Goal: Find specific page/section: Find specific page/section

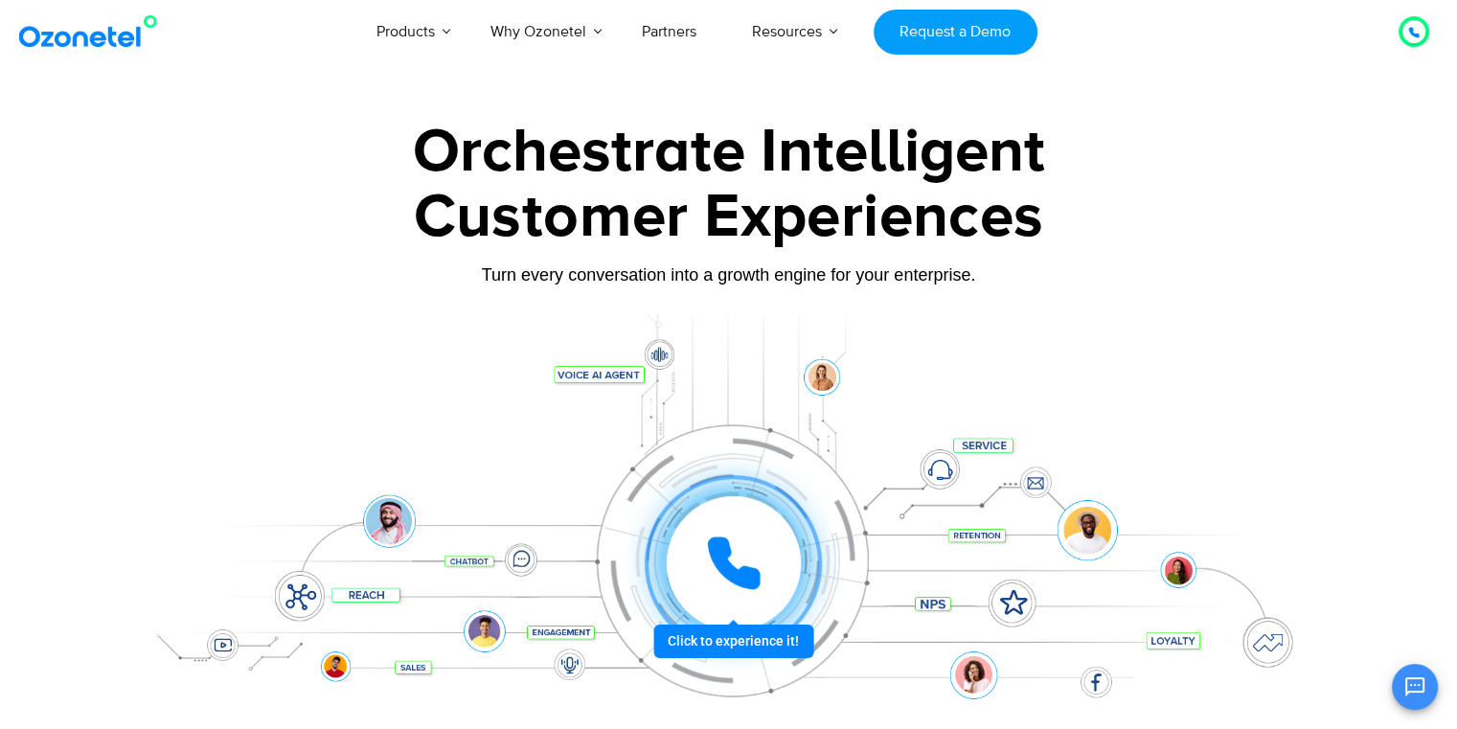
click at [720, 524] on div at bounding box center [734, 563] width 134 height 134
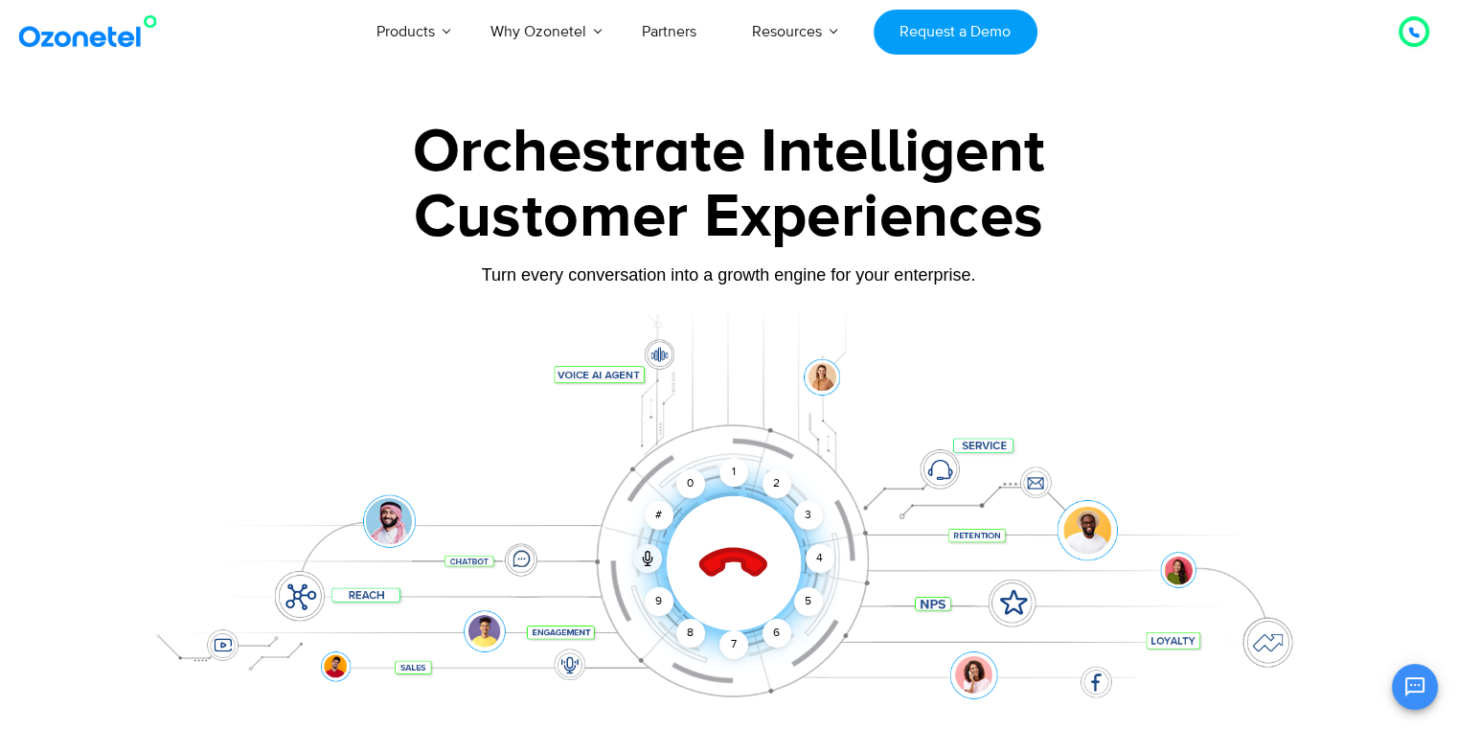
click at [739, 549] on icon at bounding box center [732, 564] width 67 height 67
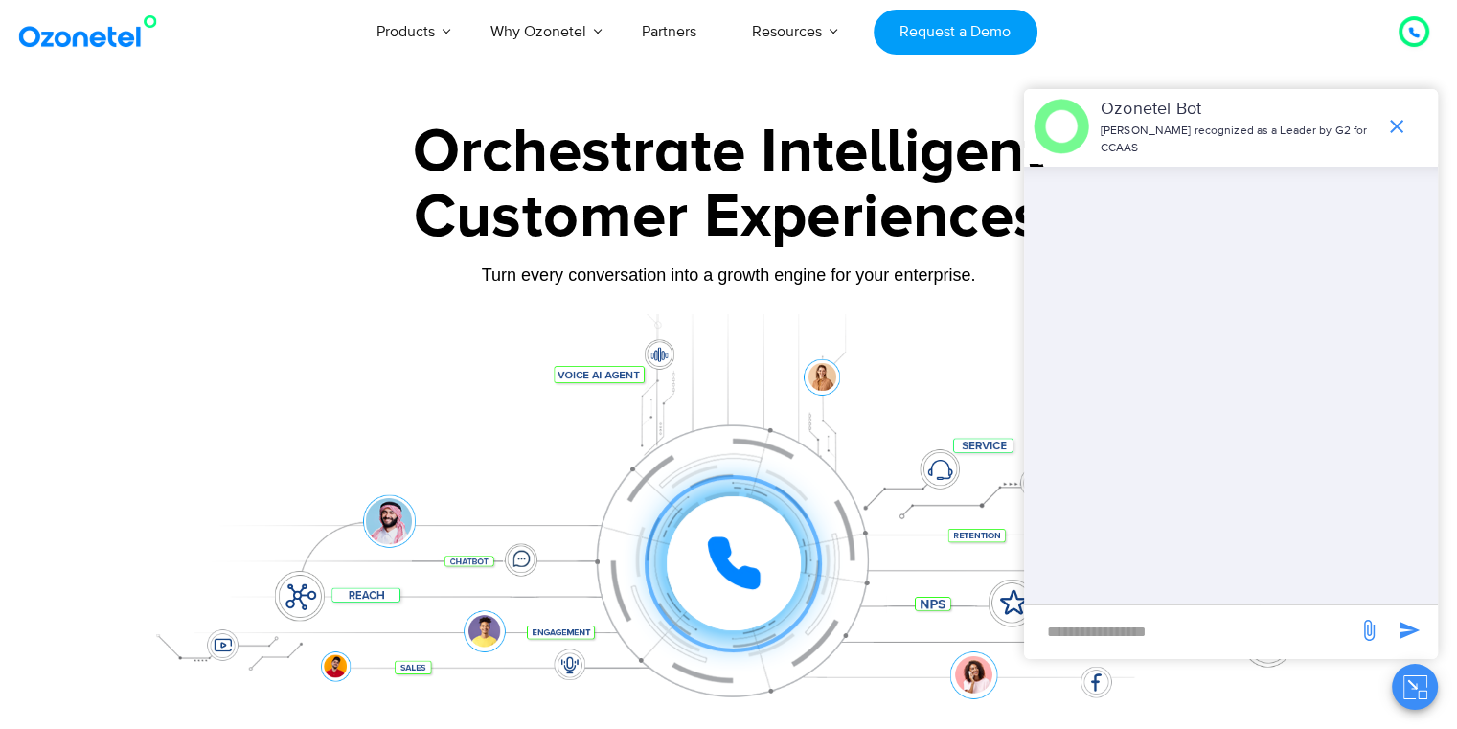
click at [1161, 614] on div "​" at bounding box center [1191, 627] width 314 height 44
click at [1121, 625] on input "new-msg-input" at bounding box center [1191, 631] width 314 height 33
type input "****"
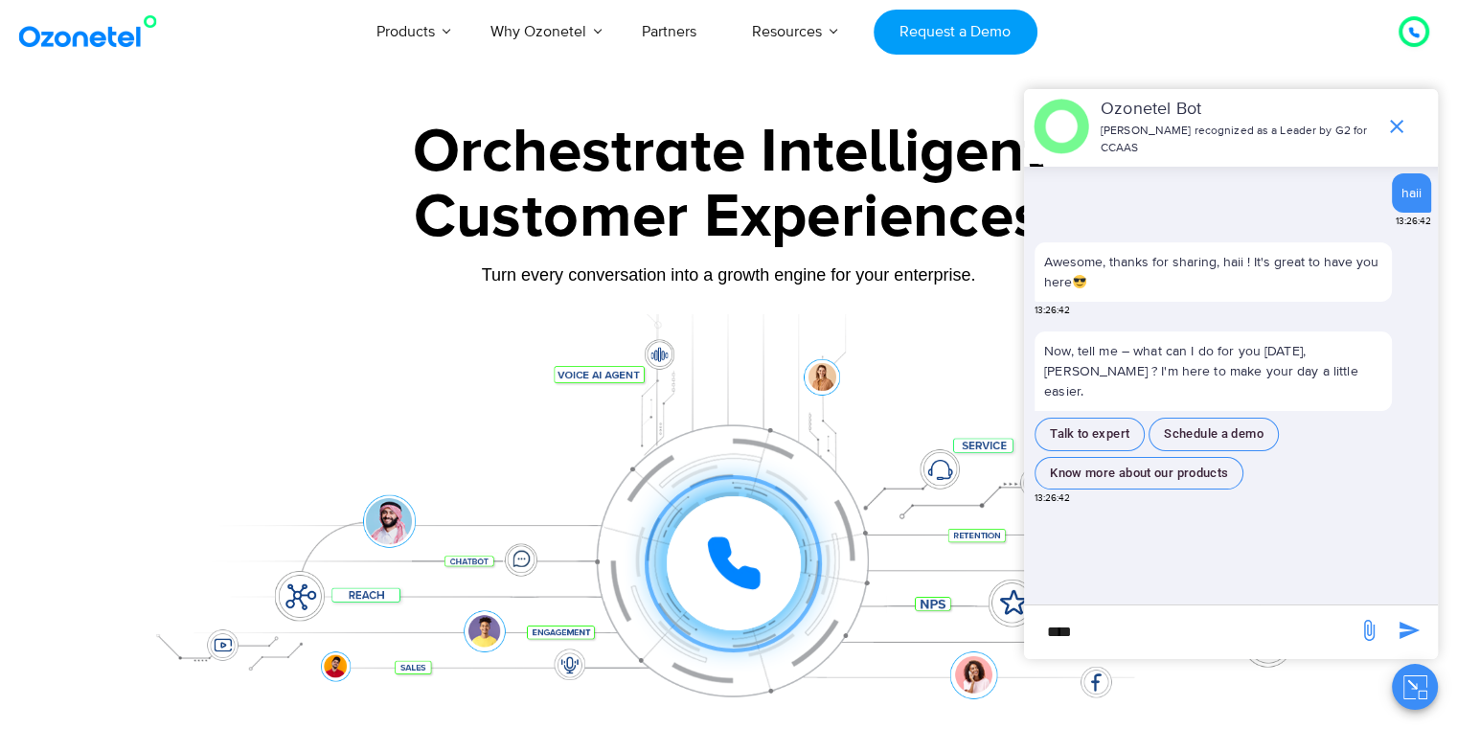
click at [1397, 36] on div at bounding box center [1414, 31] width 36 height 36
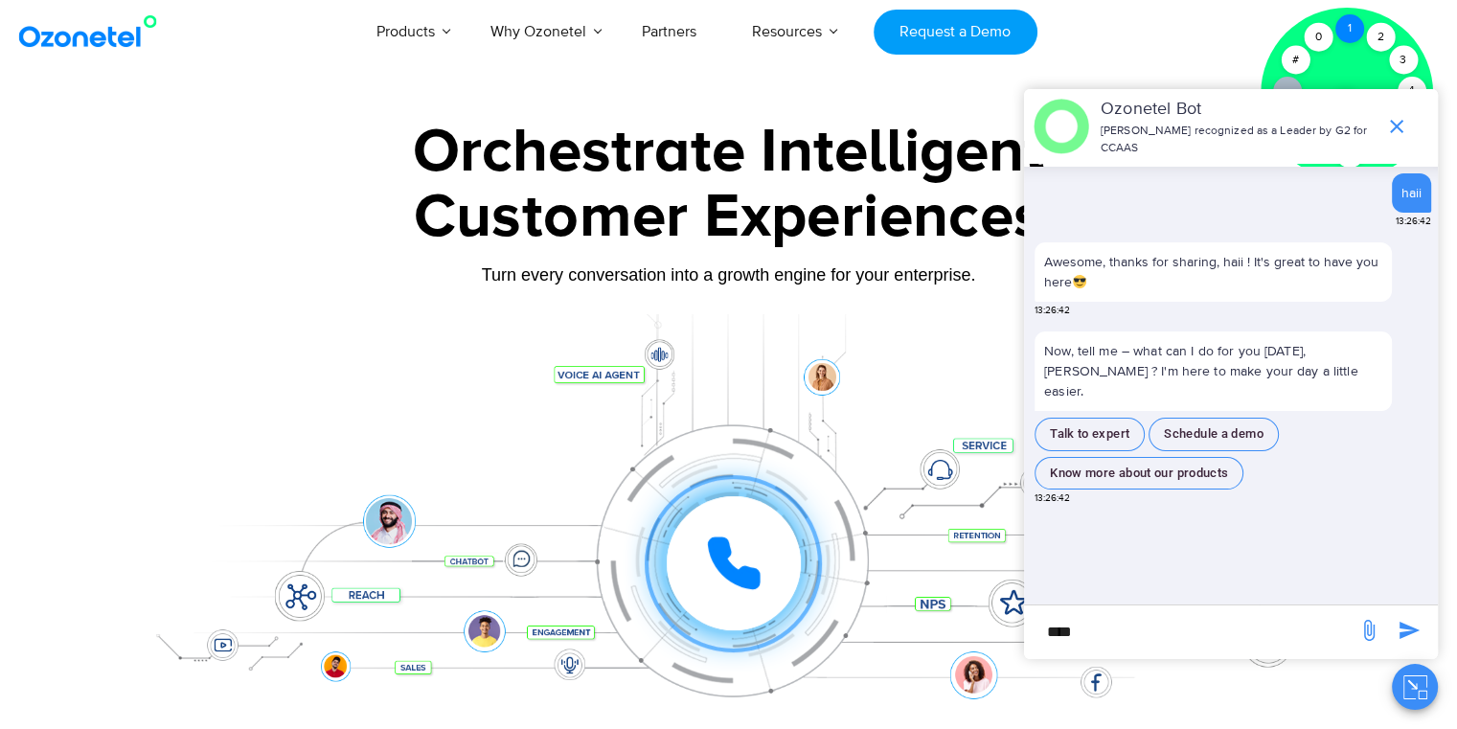
click at [1352, 21] on div "1" at bounding box center [1349, 28] width 29 height 29
click at [1396, 124] on icon "end chat or minimize" at bounding box center [1396, 126] width 23 height 23
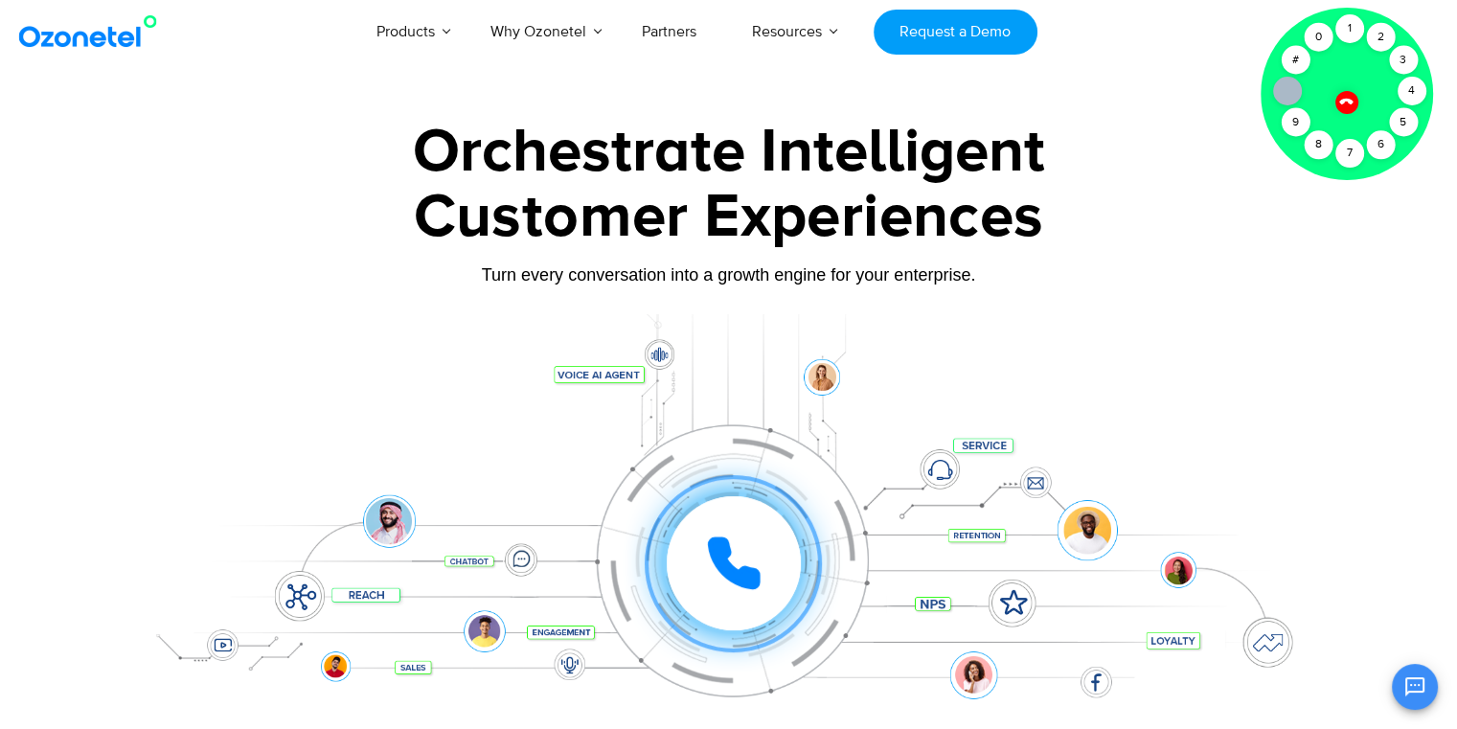
click at [1337, 97] on div at bounding box center [1346, 102] width 24 height 24
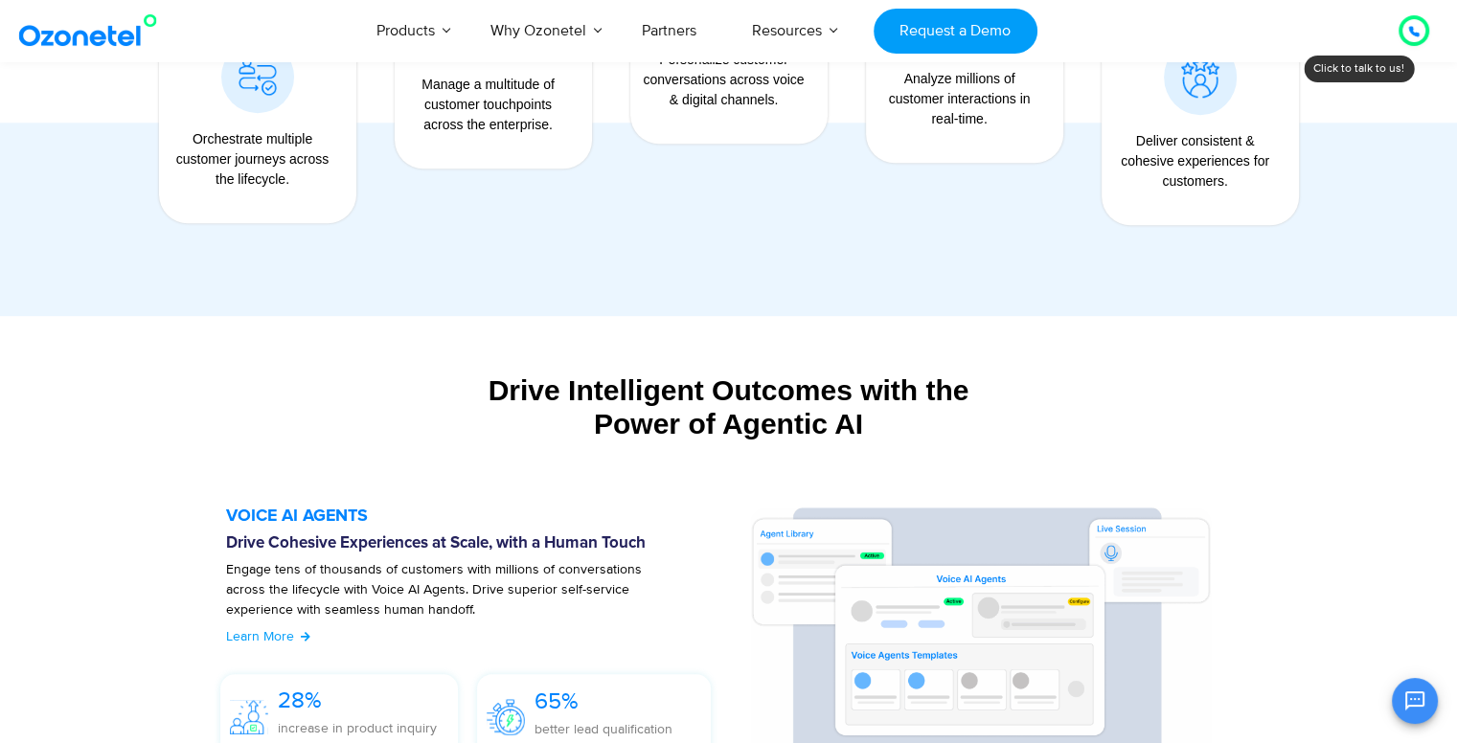
scroll to position [1727, 0]
